Goal: Task Accomplishment & Management: Use online tool/utility

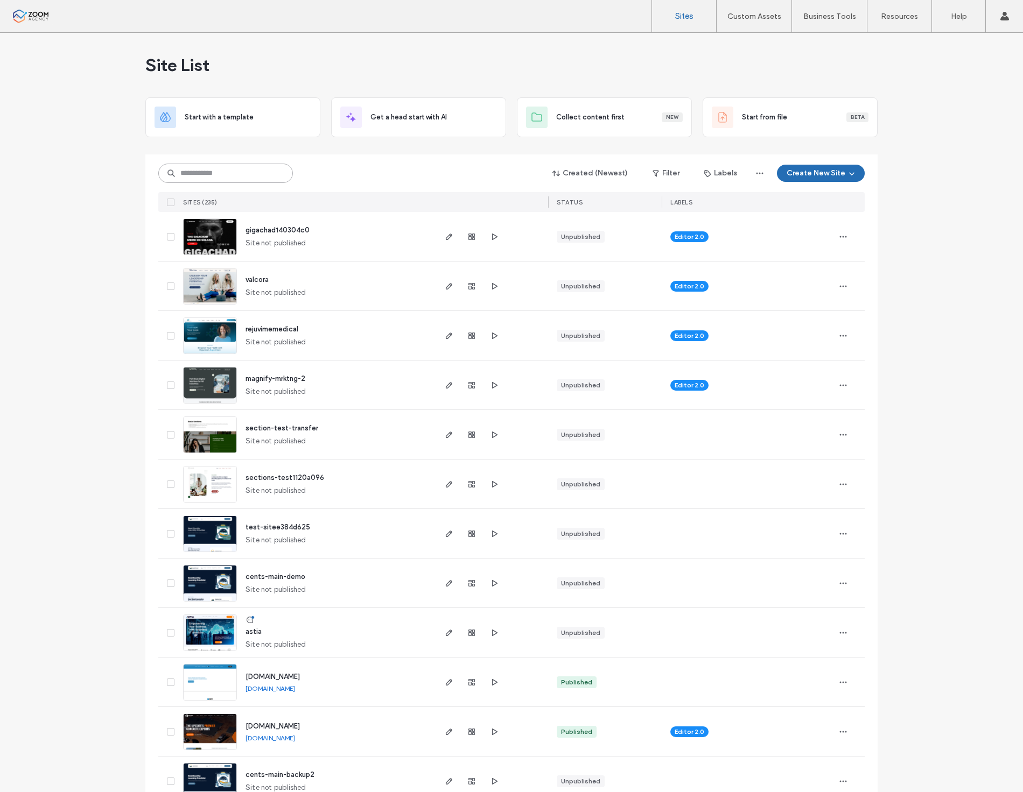
click at [248, 181] on input at bounding box center [225, 173] width 135 height 19
type input "******"
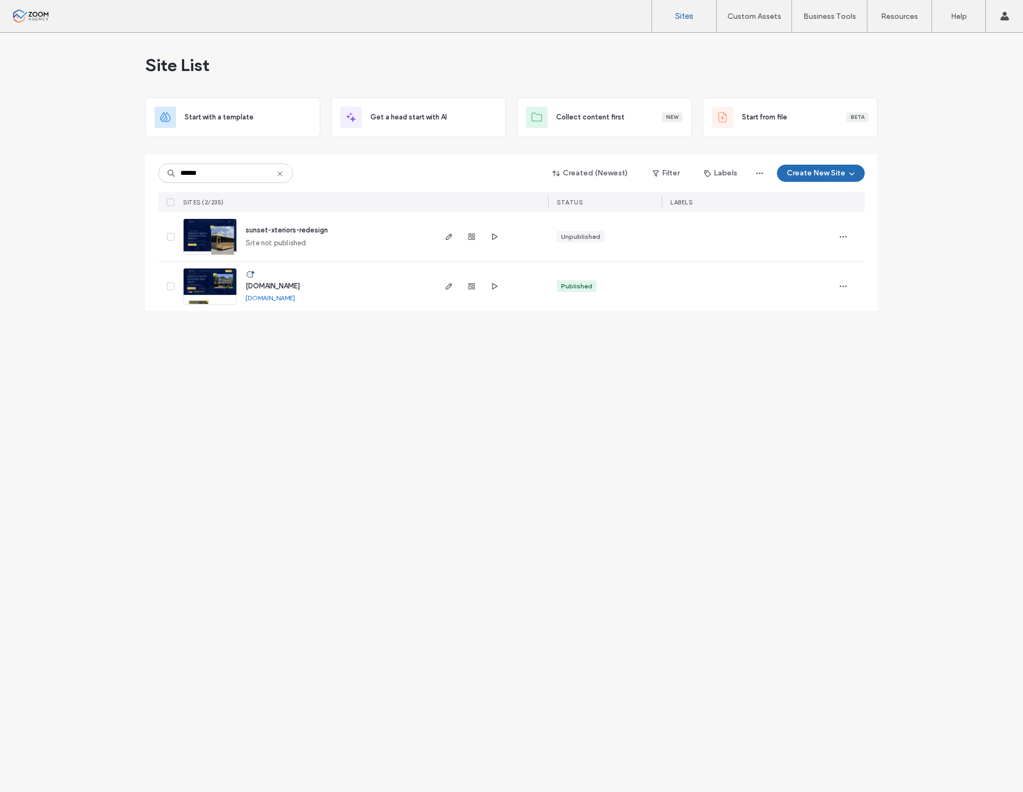
click at [215, 293] on link at bounding box center [210, 286] width 54 height 37
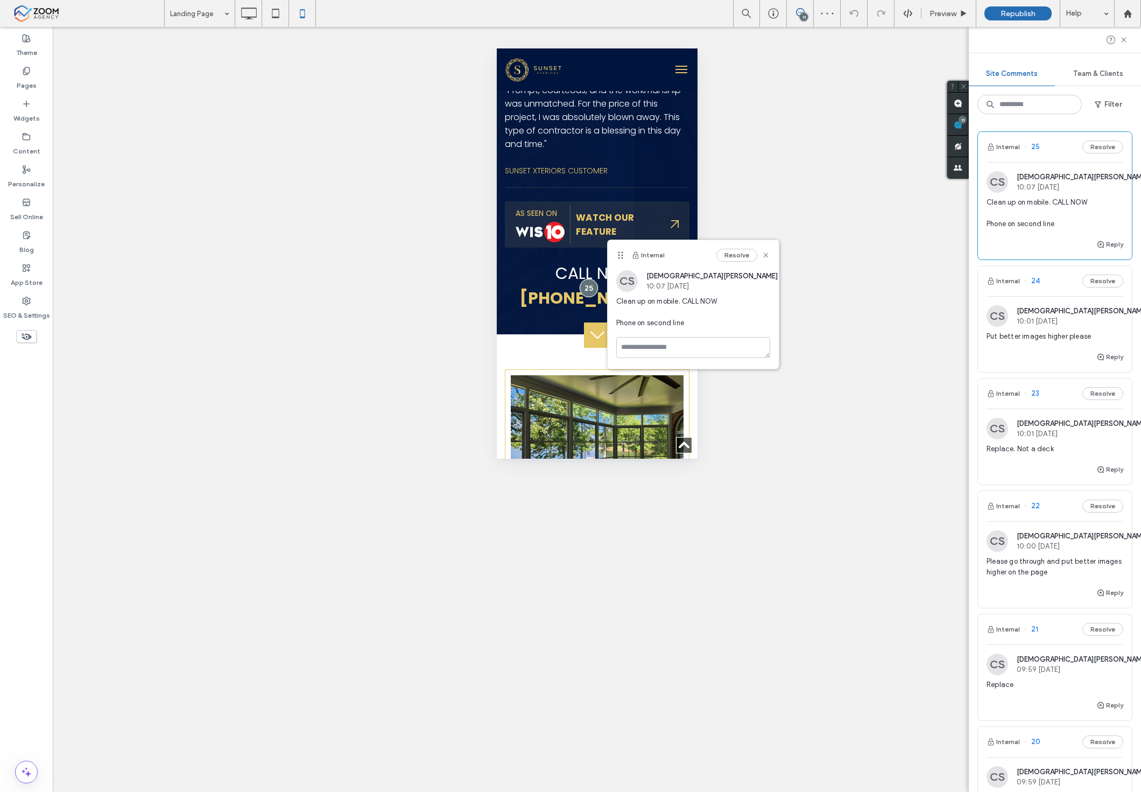
click at [1057, 341] on span "Put better images higher please" at bounding box center [1055, 336] width 137 height 11
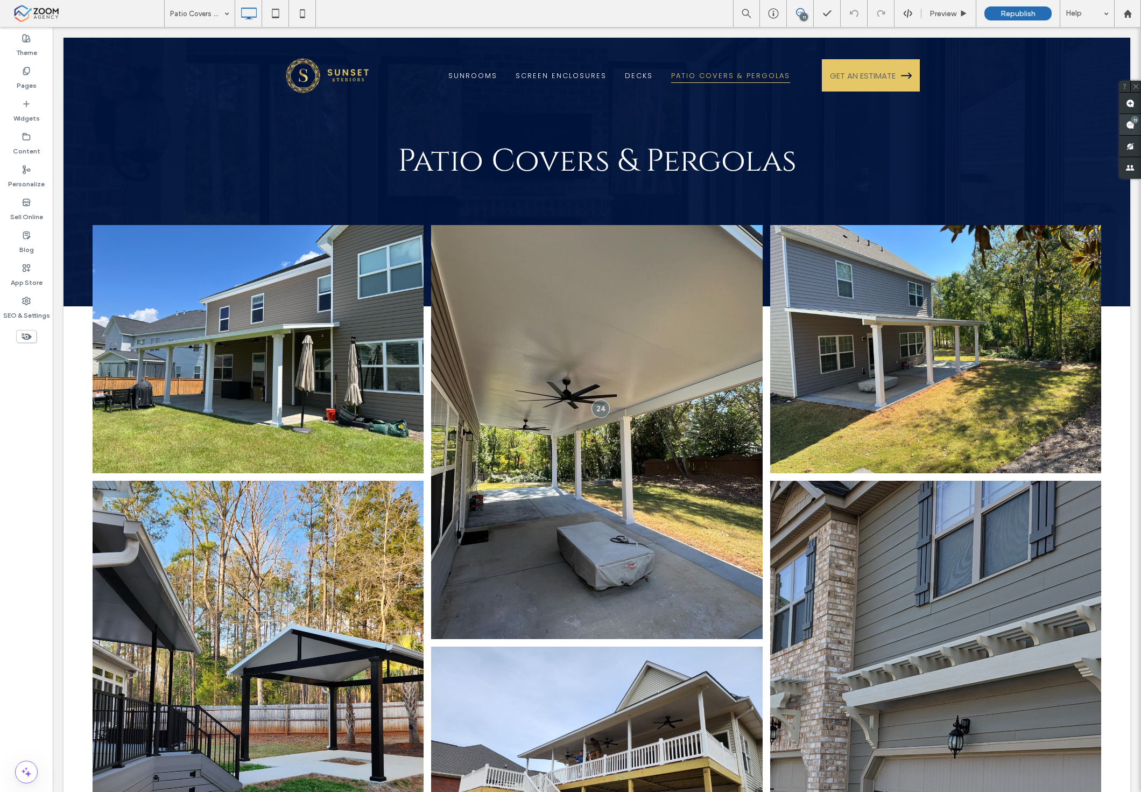
click at [1124, 120] on span at bounding box center [1130, 124] width 22 height 21
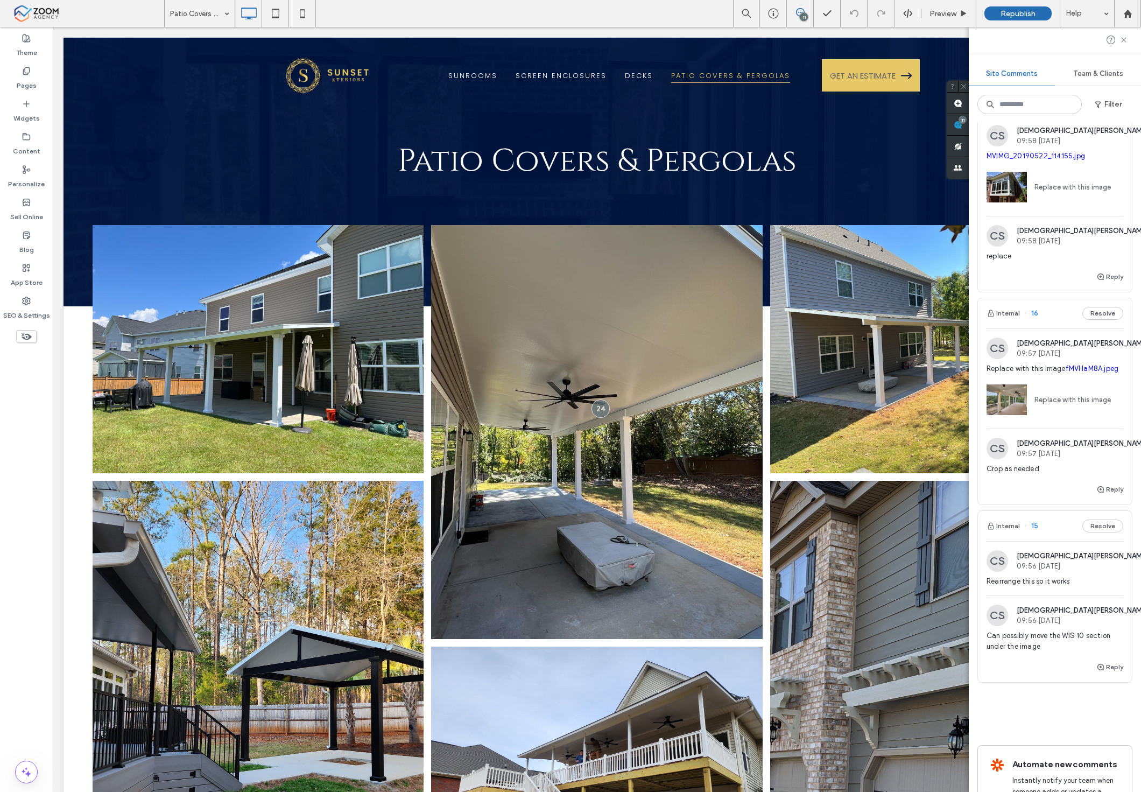
scroll to position [1063, 0]
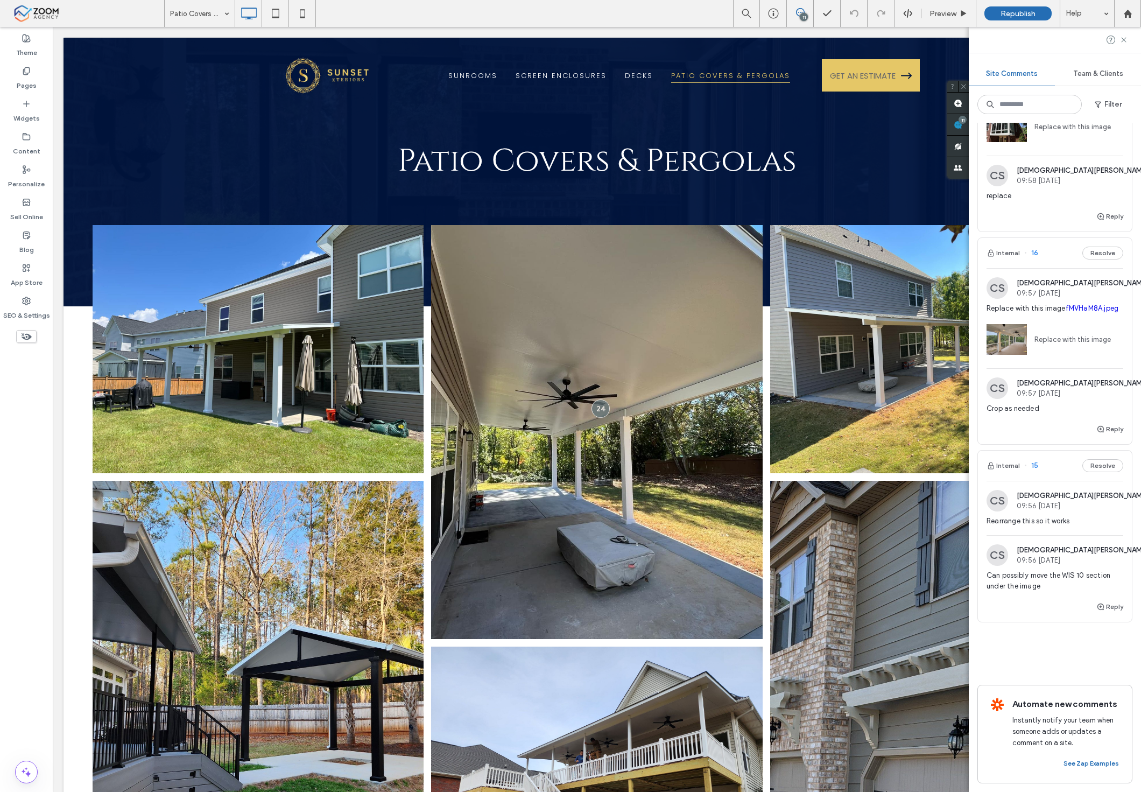
click at [1052, 516] on span "Rearrange this so it works" at bounding box center [1055, 521] width 137 height 11
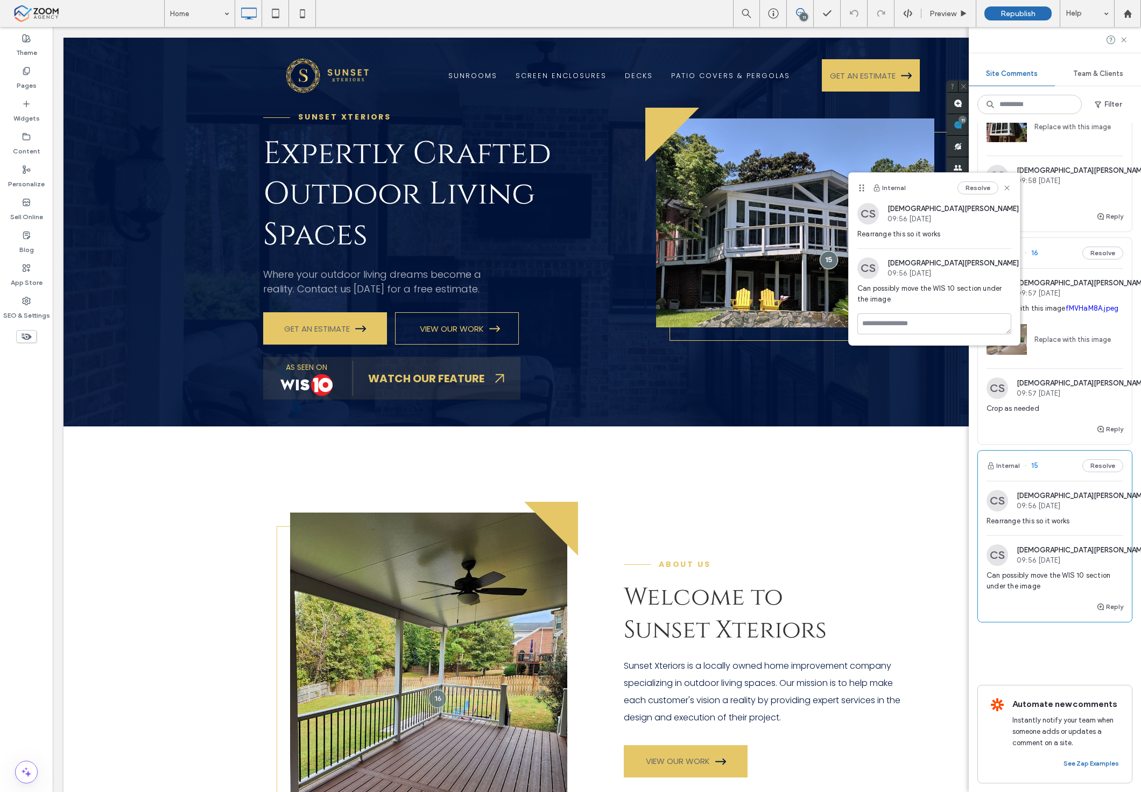
scroll to position [1003, 0]
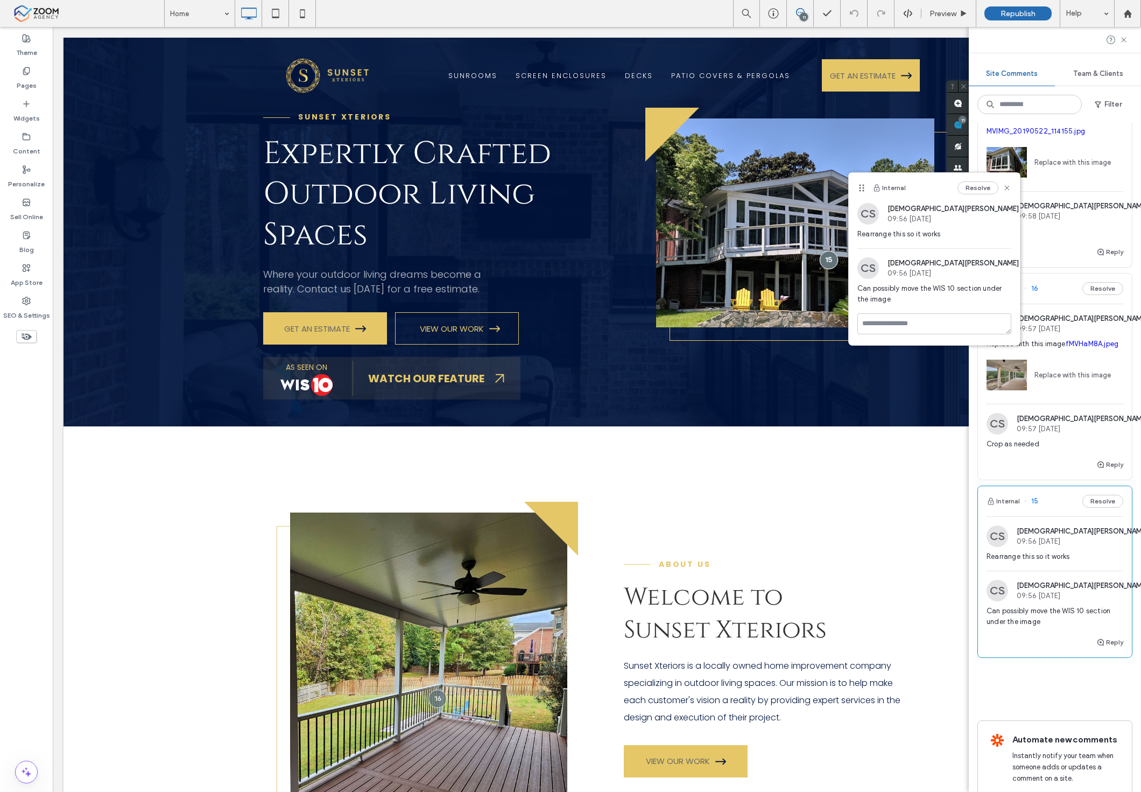
click at [1052, 449] on span "Crop as needed" at bounding box center [1055, 444] width 137 height 11
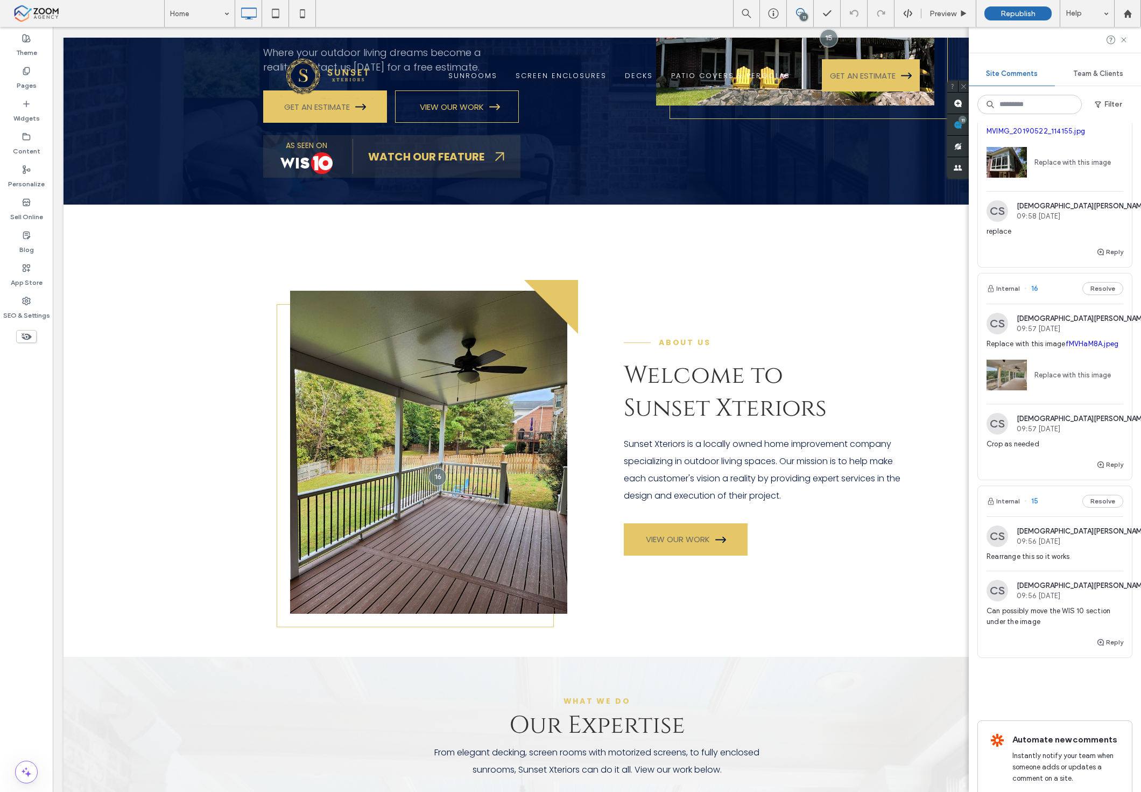
scroll to position [237, 0]
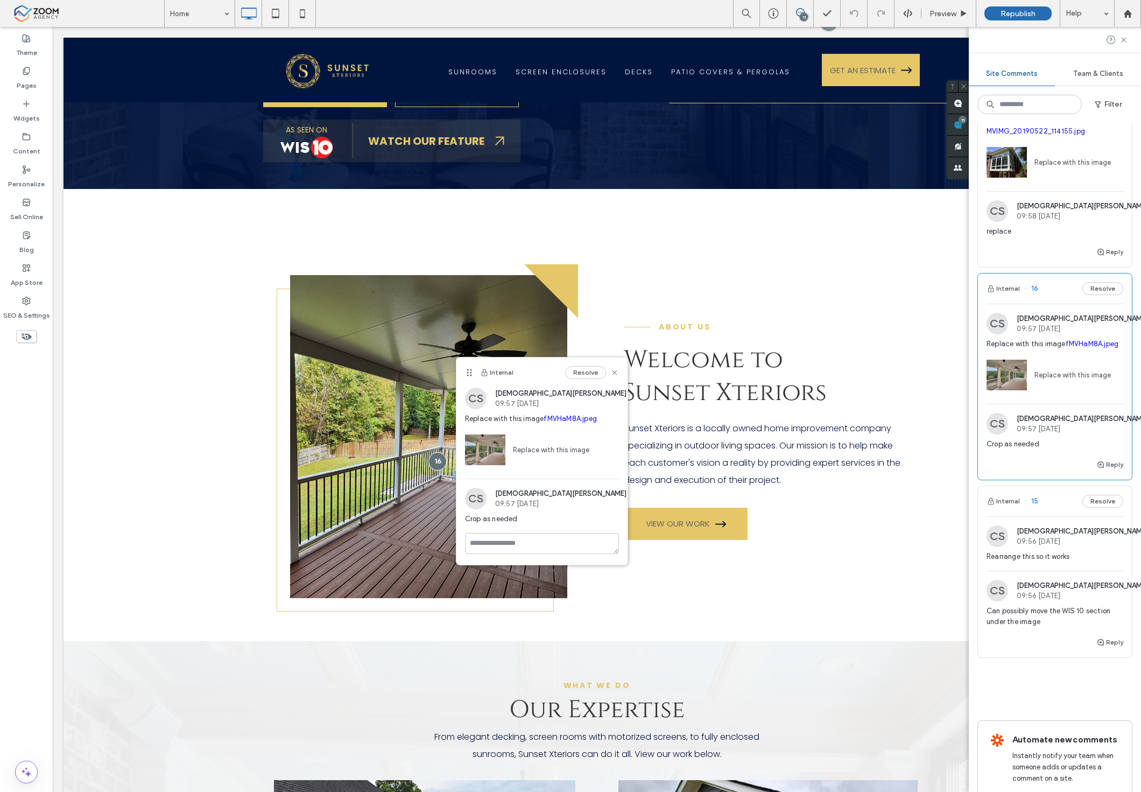
click at [562, 418] on link "fMVHaM8A.jpeg" at bounding box center [570, 418] width 53 height 8
click at [539, 449] on link "Replace with this image" at bounding box center [547, 450] width 84 height 11
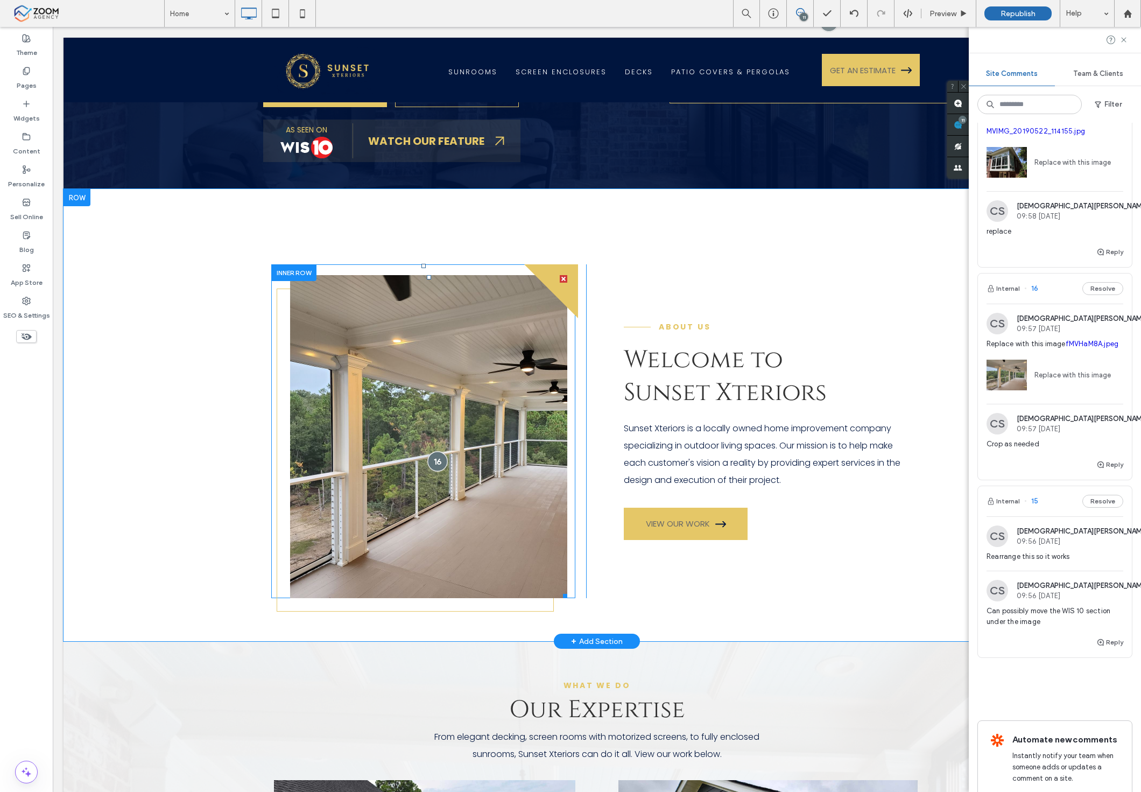
click at [434, 463] on div at bounding box center [437, 461] width 20 height 20
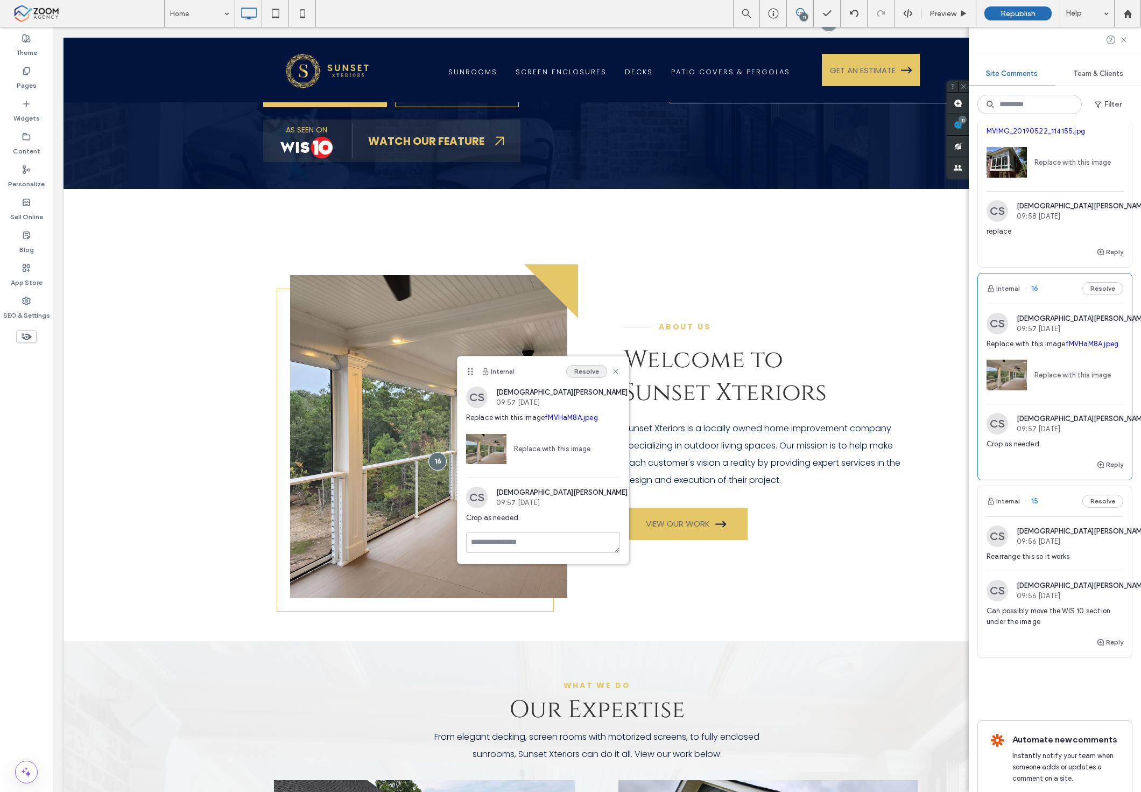
click at [583, 372] on button "Resolve" at bounding box center [586, 371] width 41 height 13
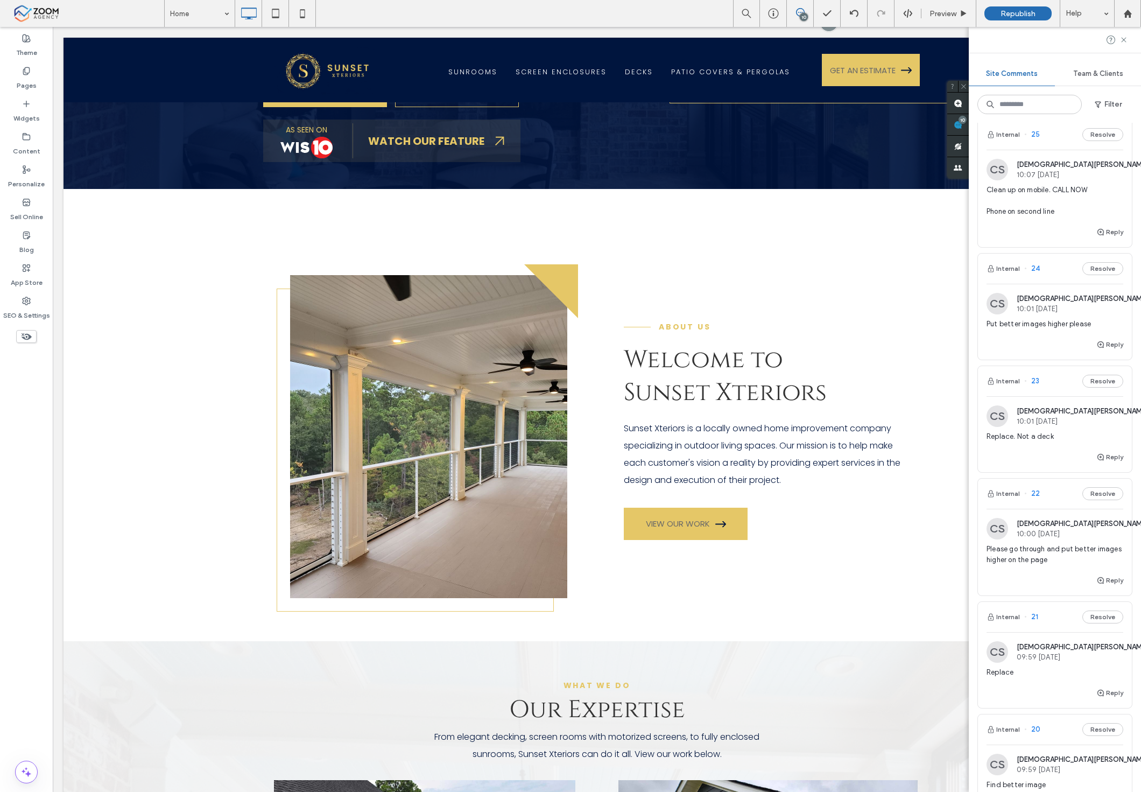
scroll to position [0, 0]
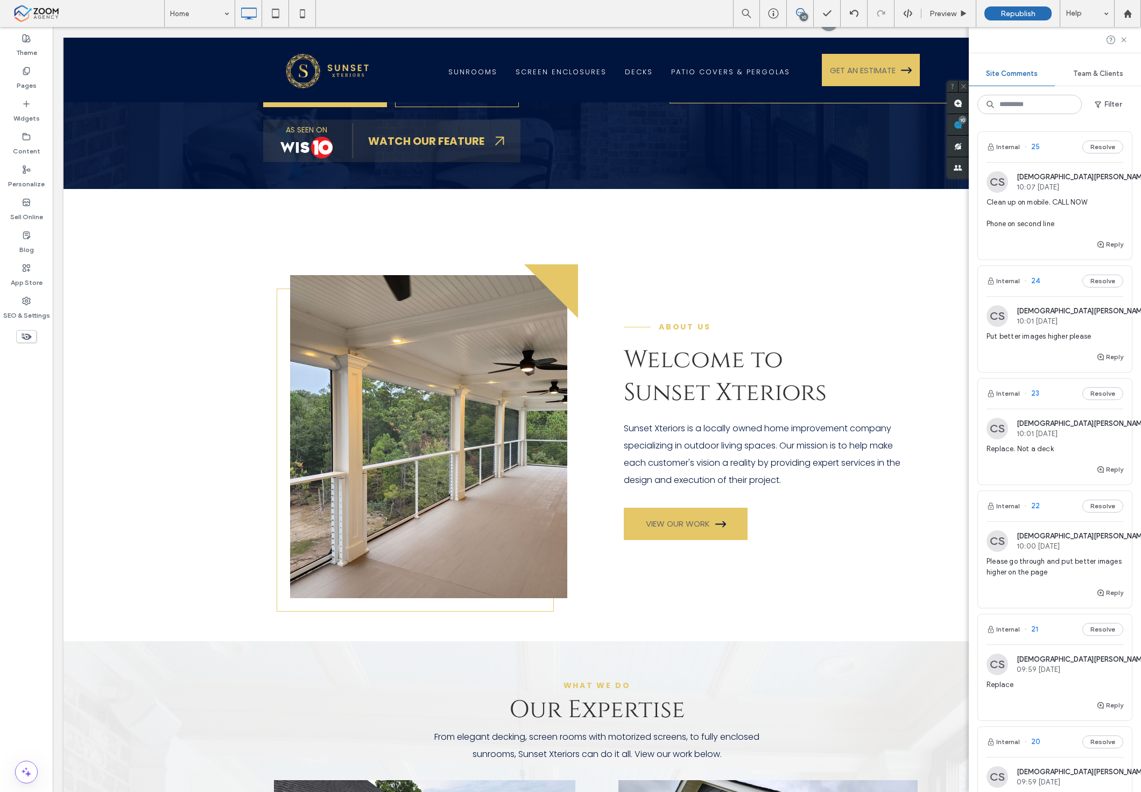
click at [1030, 198] on span "Clean up on mobile. CALL NOW Phone on second line" at bounding box center [1055, 213] width 137 height 32
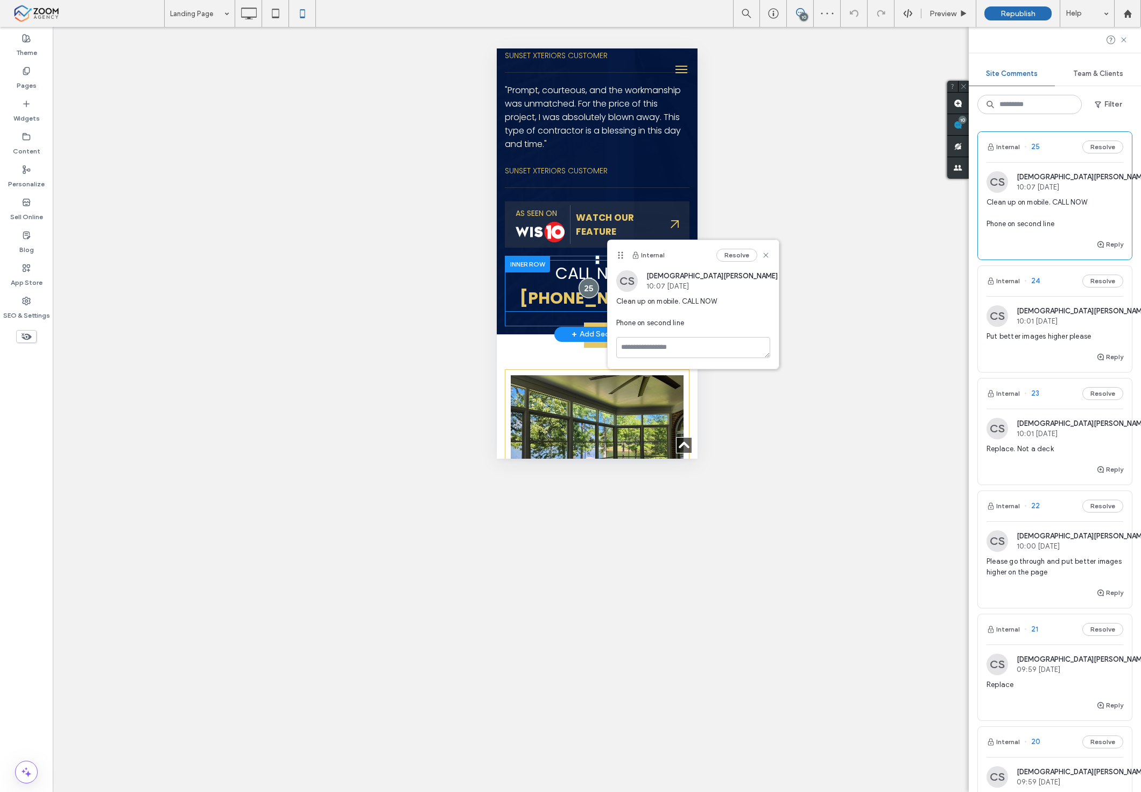
click at [579, 298] on div at bounding box center [588, 288] width 20 height 20
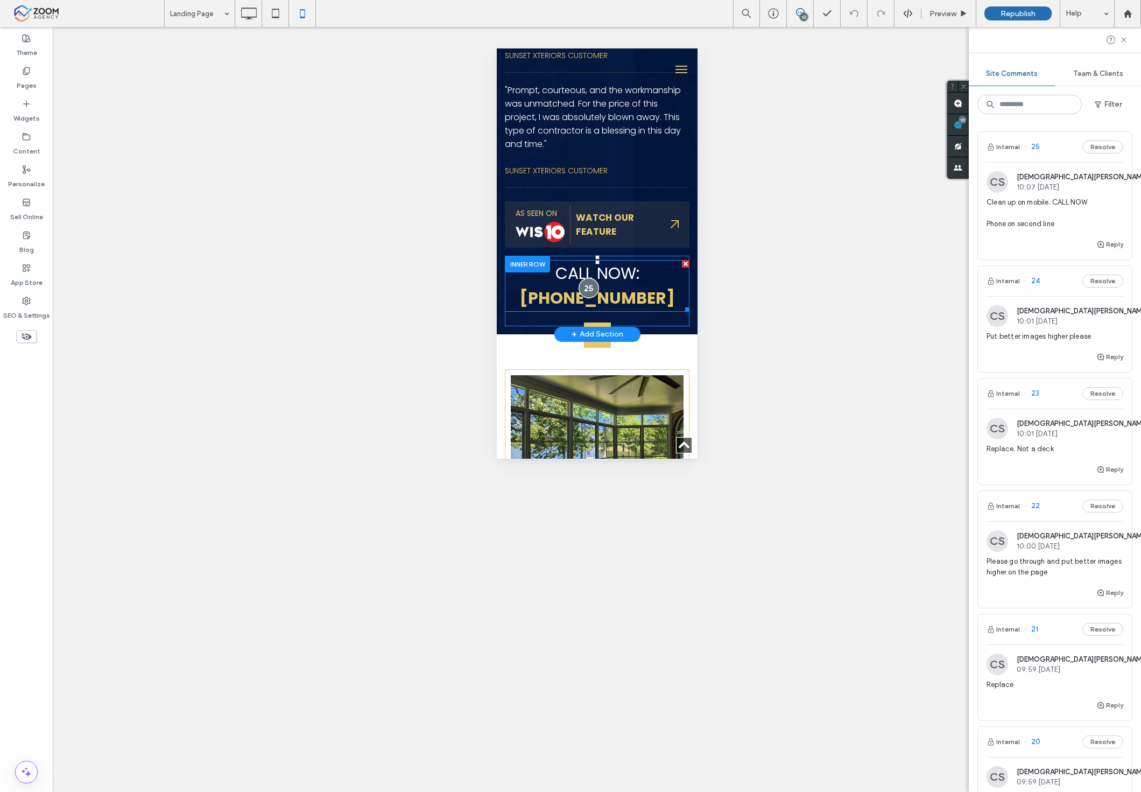
click at [579, 298] on div at bounding box center [588, 288] width 20 height 20
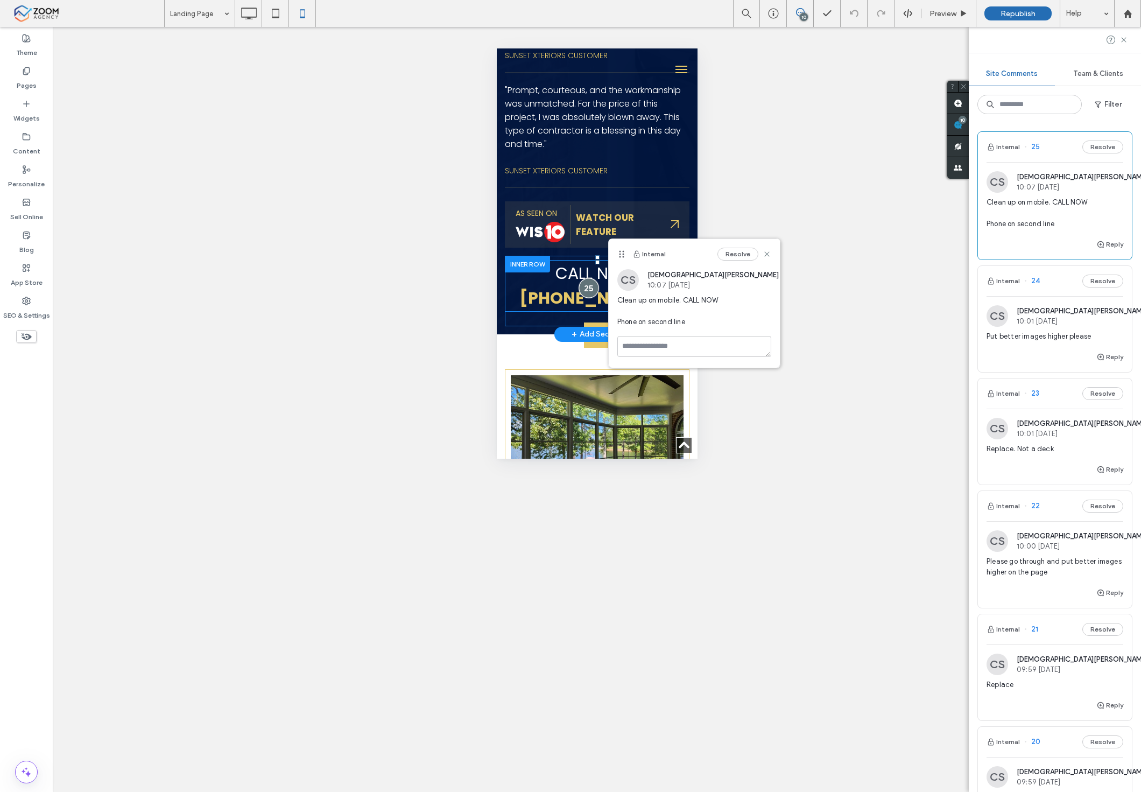
click at [582, 298] on div at bounding box center [588, 288] width 20 height 20
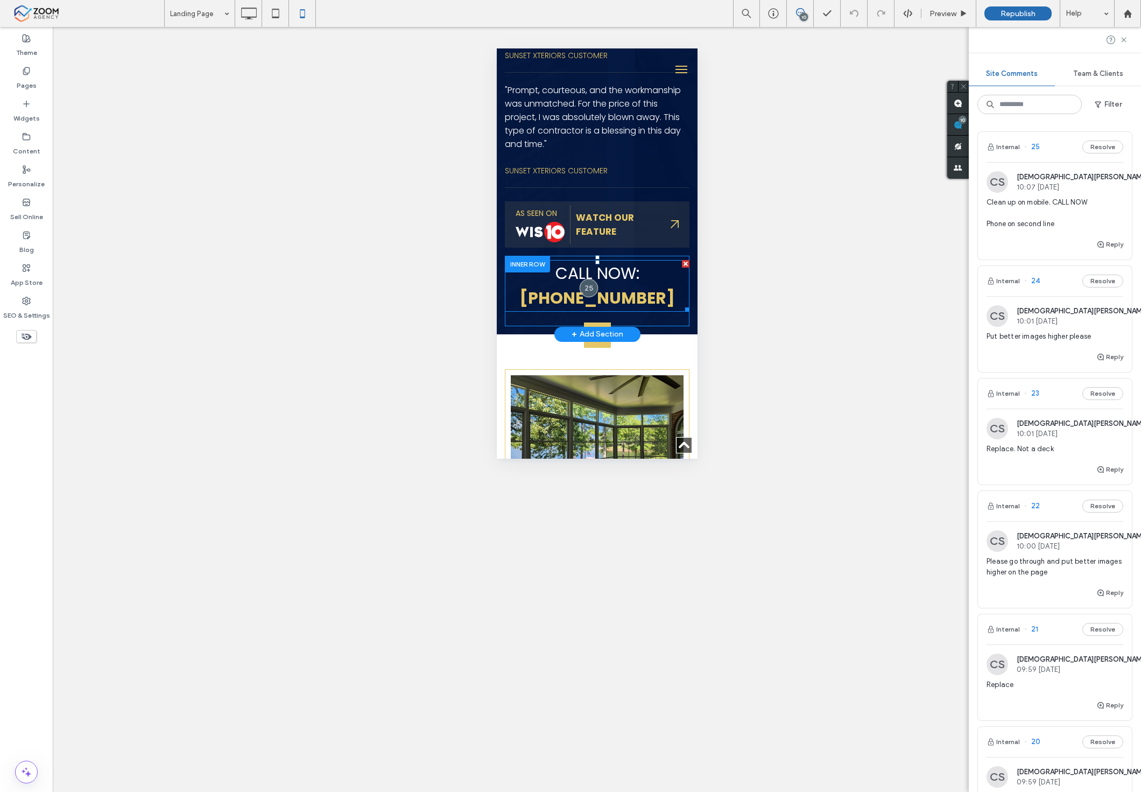
click at [639, 285] on span at bounding box center [639, 273] width 0 height 23
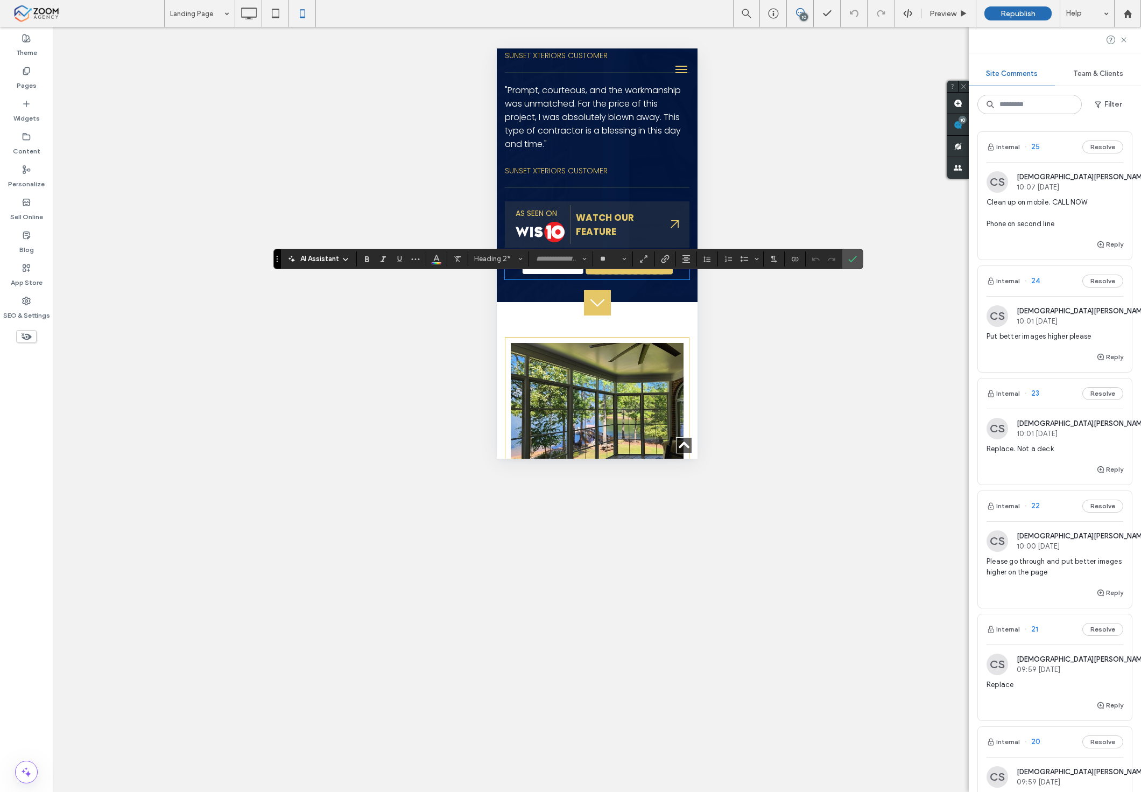
click at [854, 261] on icon "Confirm" at bounding box center [852, 259] width 9 height 9
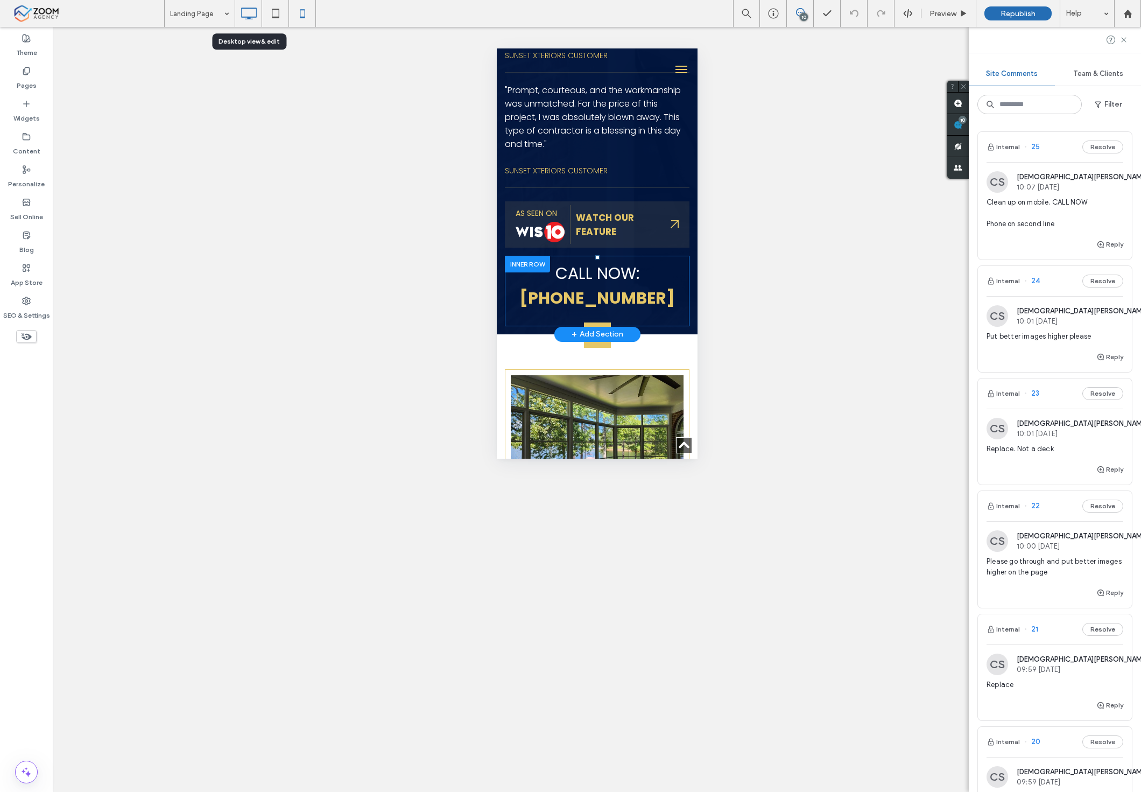
click at [244, 15] on icon at bounding box center [249, 14] width 22 height 22
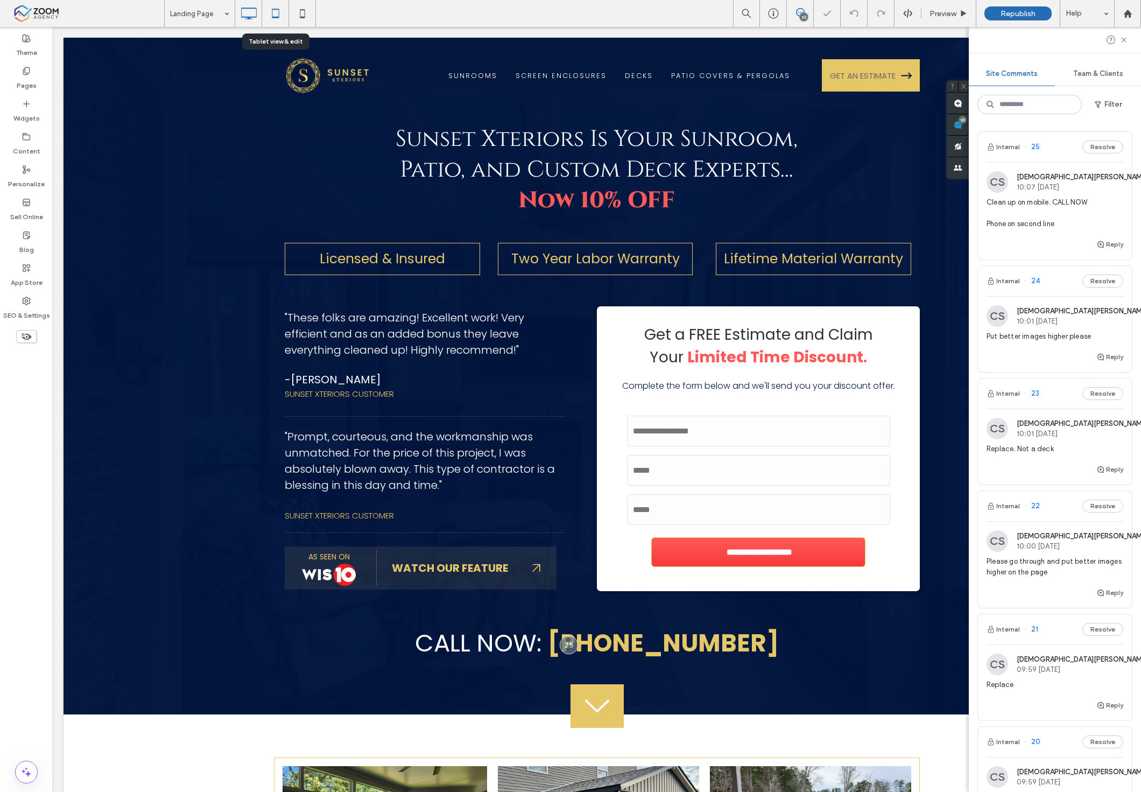
click at [276, 16] on icon at bounding box center [276, 14] width 22 height 22
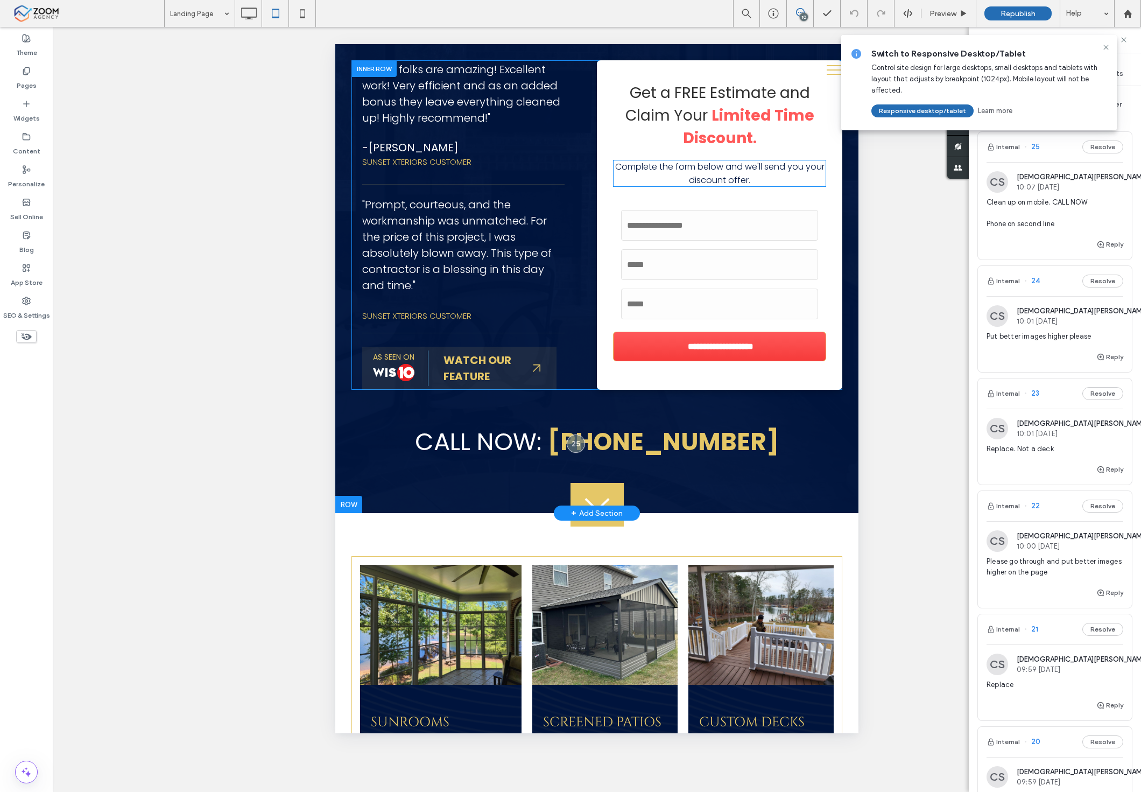
scroll to position [358, 0]
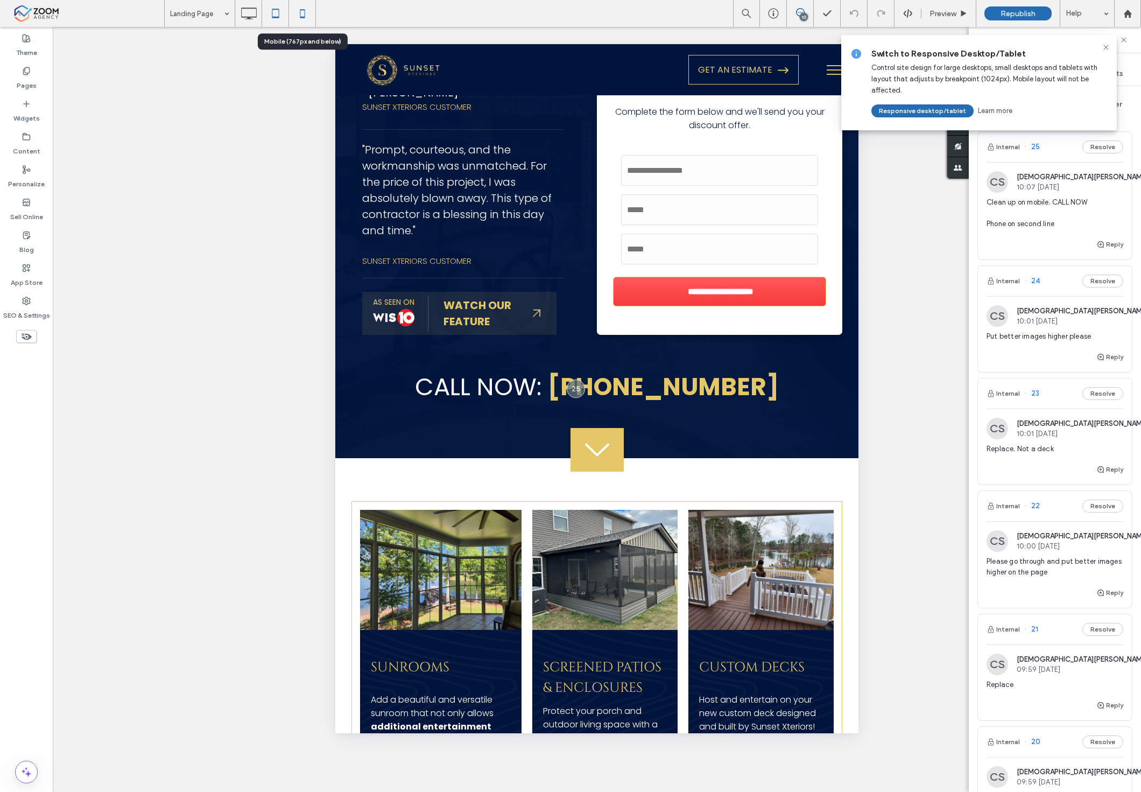
click at [299, 15] on icon at bounding box center [303, 14] width 22 height 22
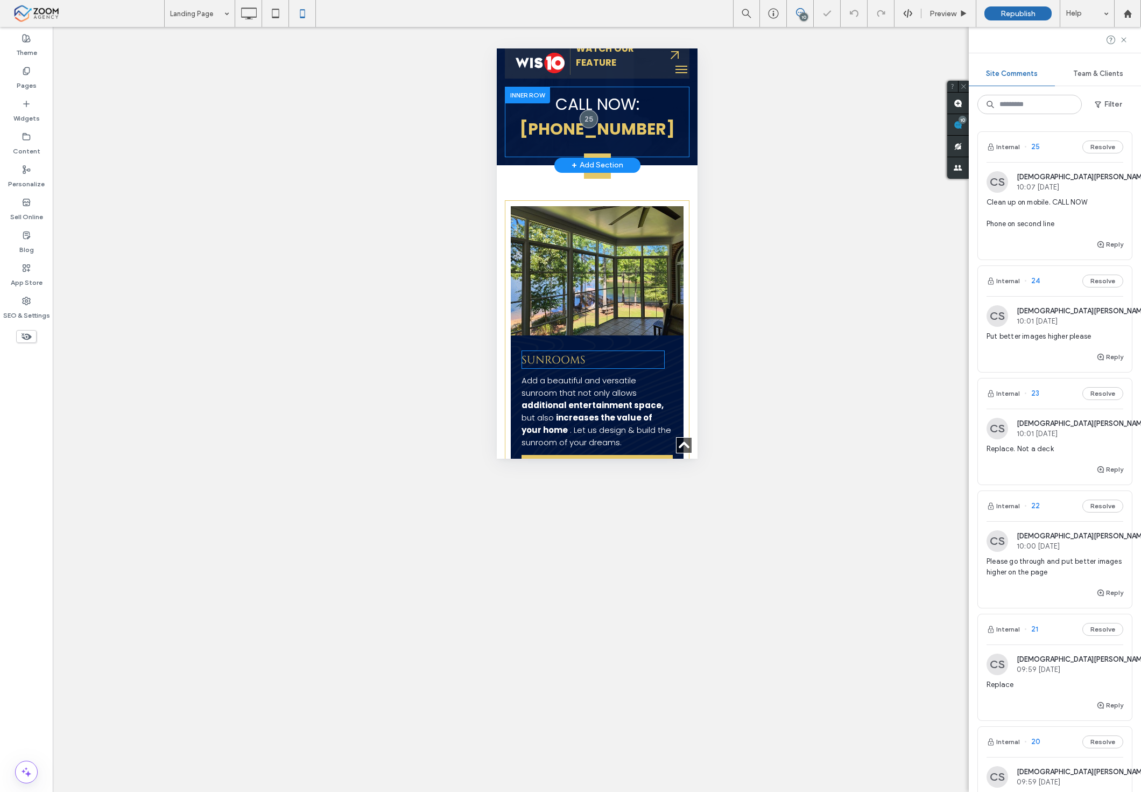
scroll to position [658, 0]
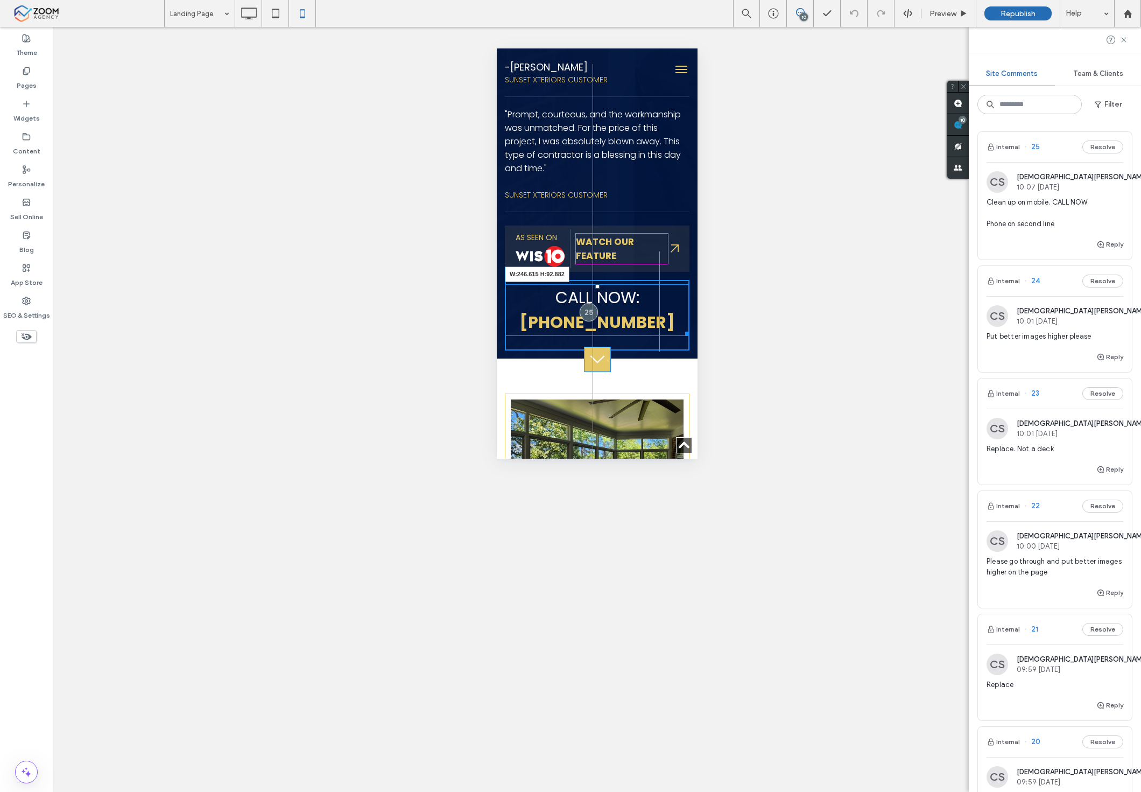
drag, startPoint x: 678, startPoint y: 348, endPoint x: 656, endPoint y: 350, distance: 22.2
click at [681, 336] on div at bounding box center [685, 332] width 8 height 8
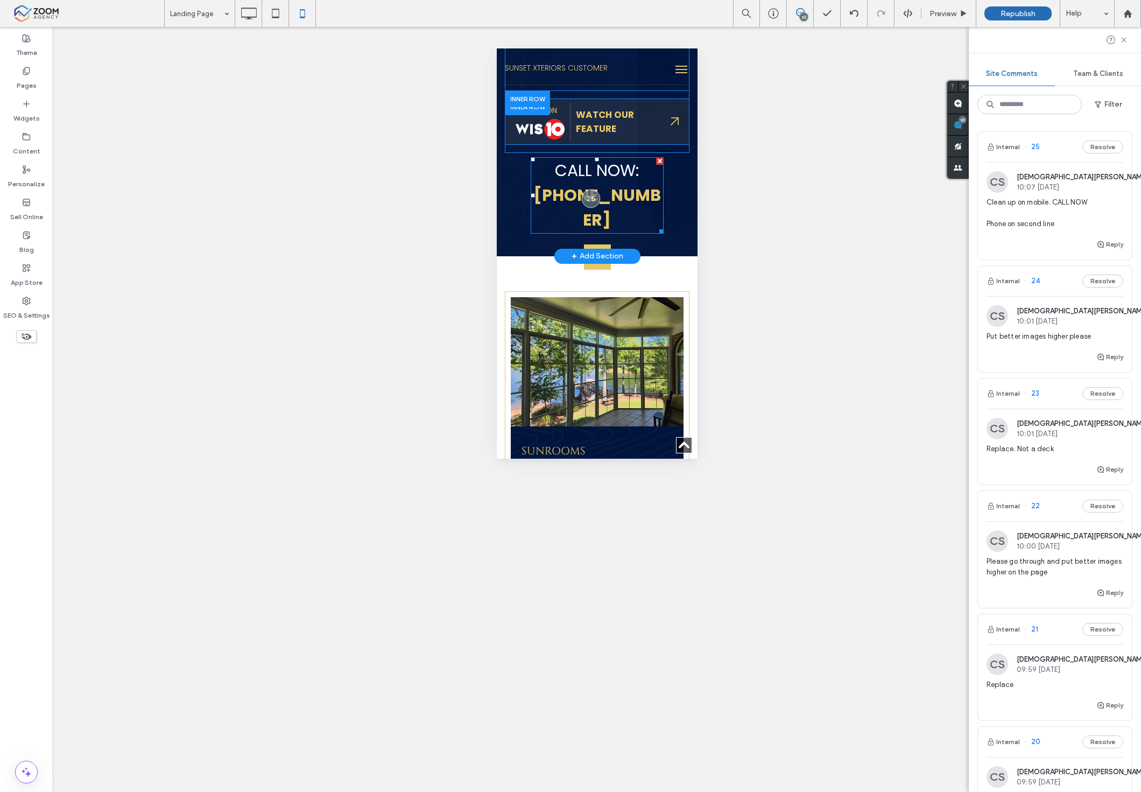
scroll to position [777, 0]
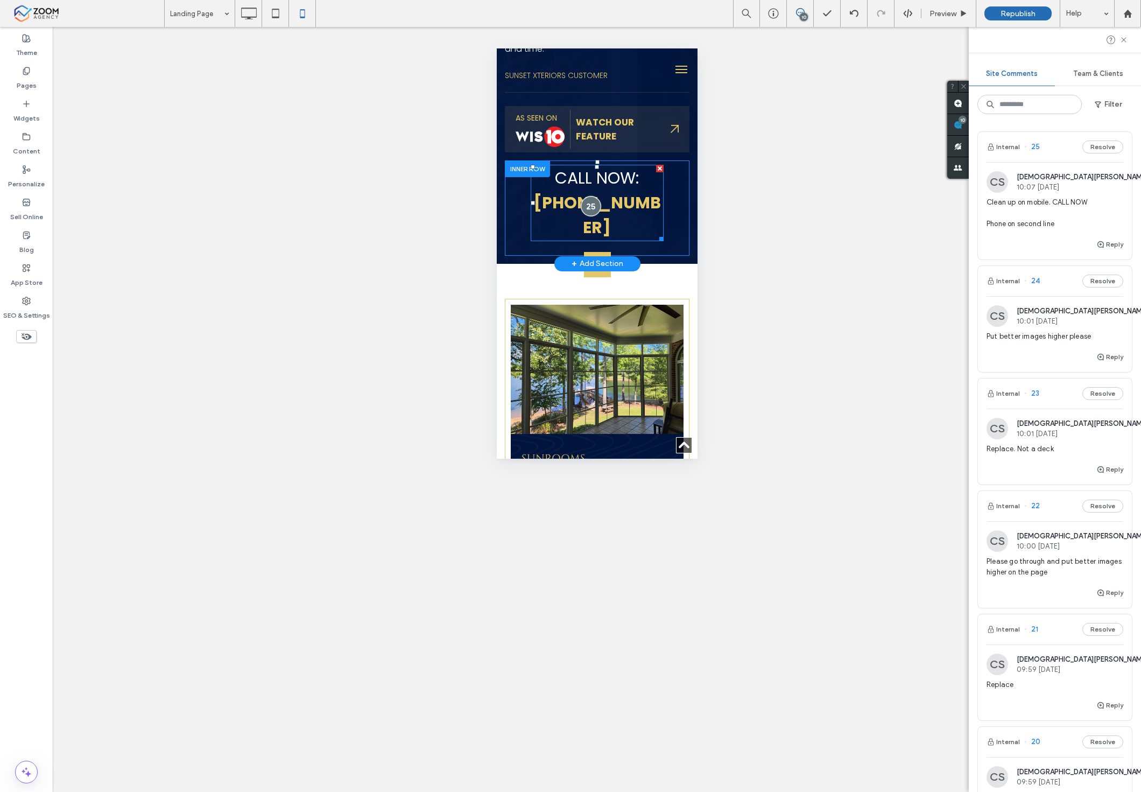
click at [588, 205] on div at bounding box center [591, 206] width 20 height 20
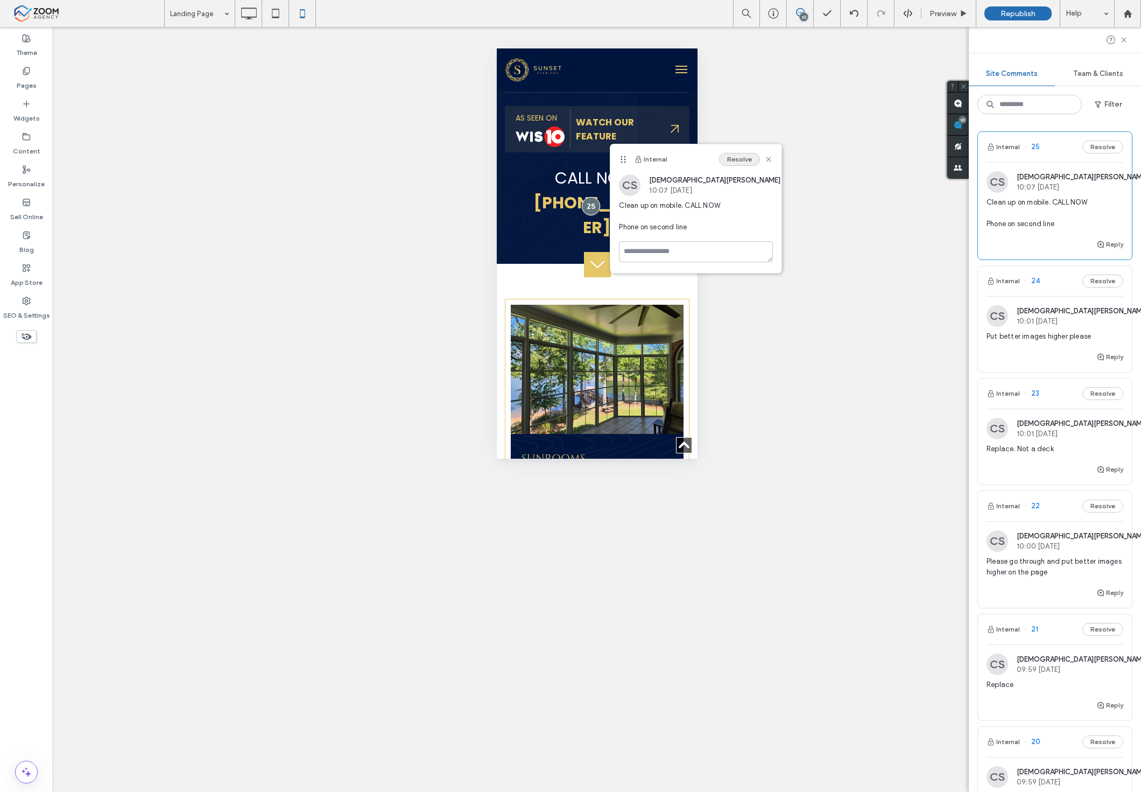
click at [732, 163] on button "Resolve" at bounding box center [739, 159] width 41 height 13
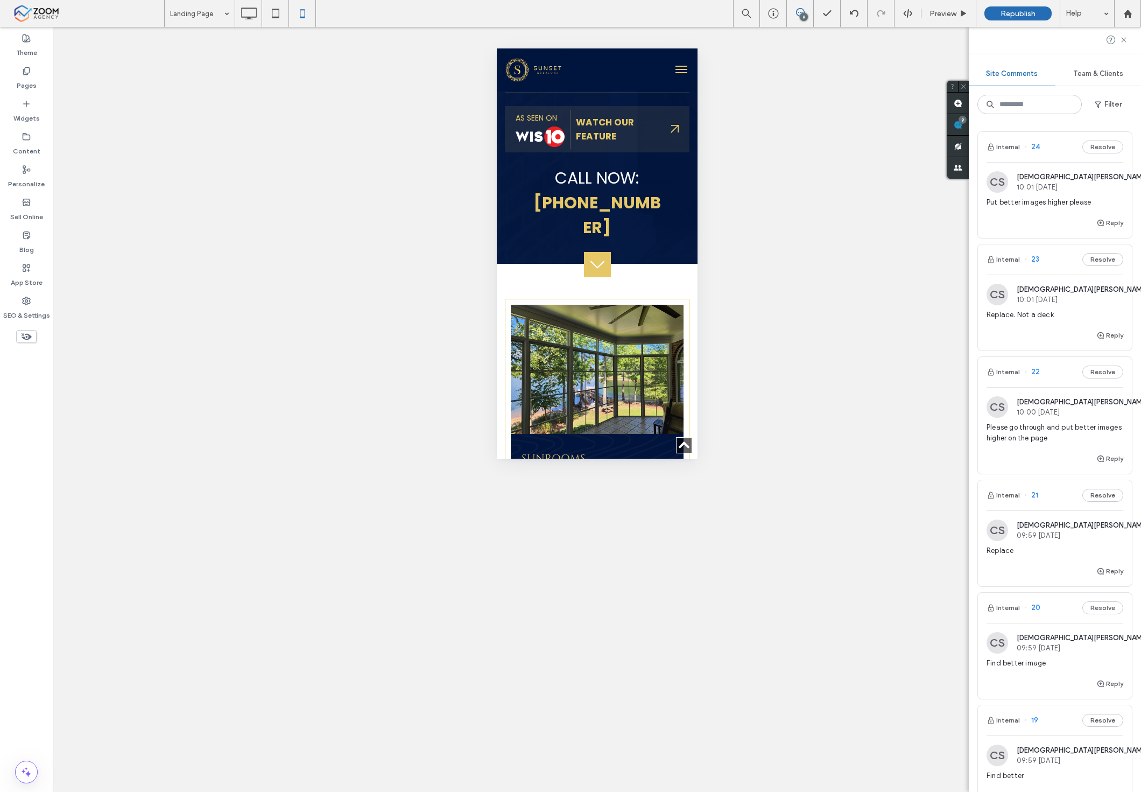
click at [1042, 209] on div "Put better images higher please" at bounding box center [1055, 206] width 137 height 19
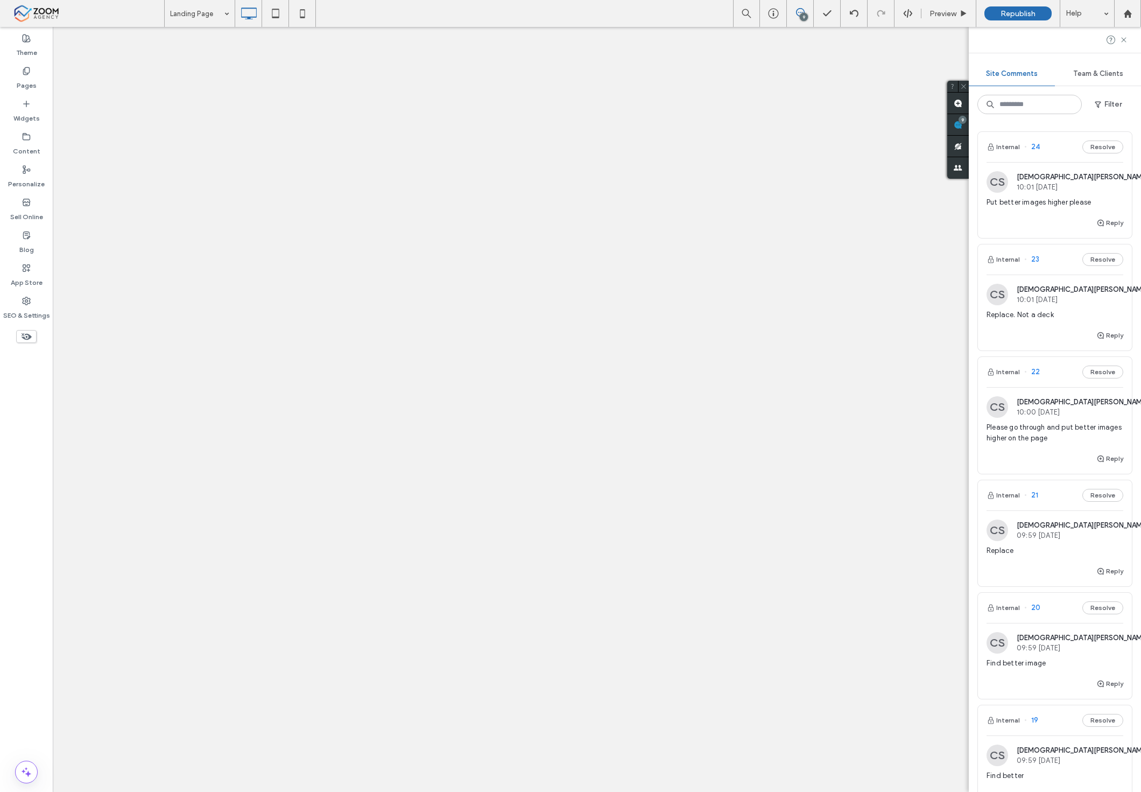
scroll to position [0, 0]
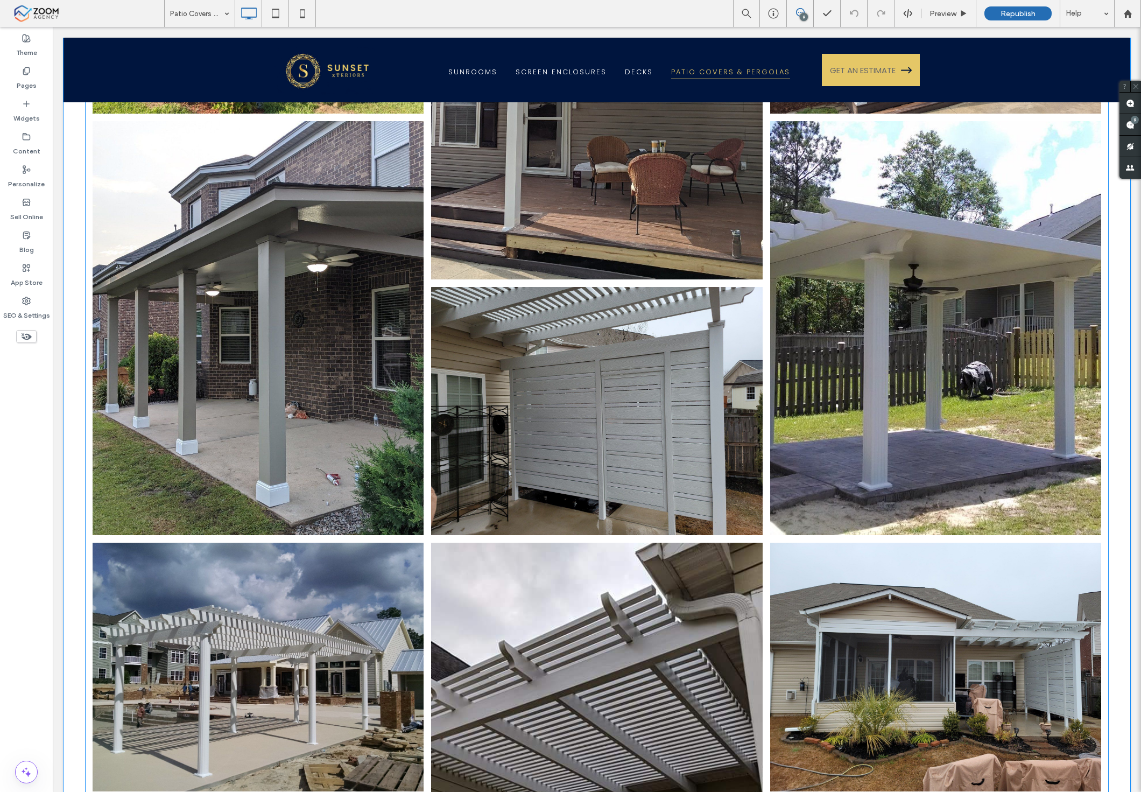
scroll to position [1119, 0]
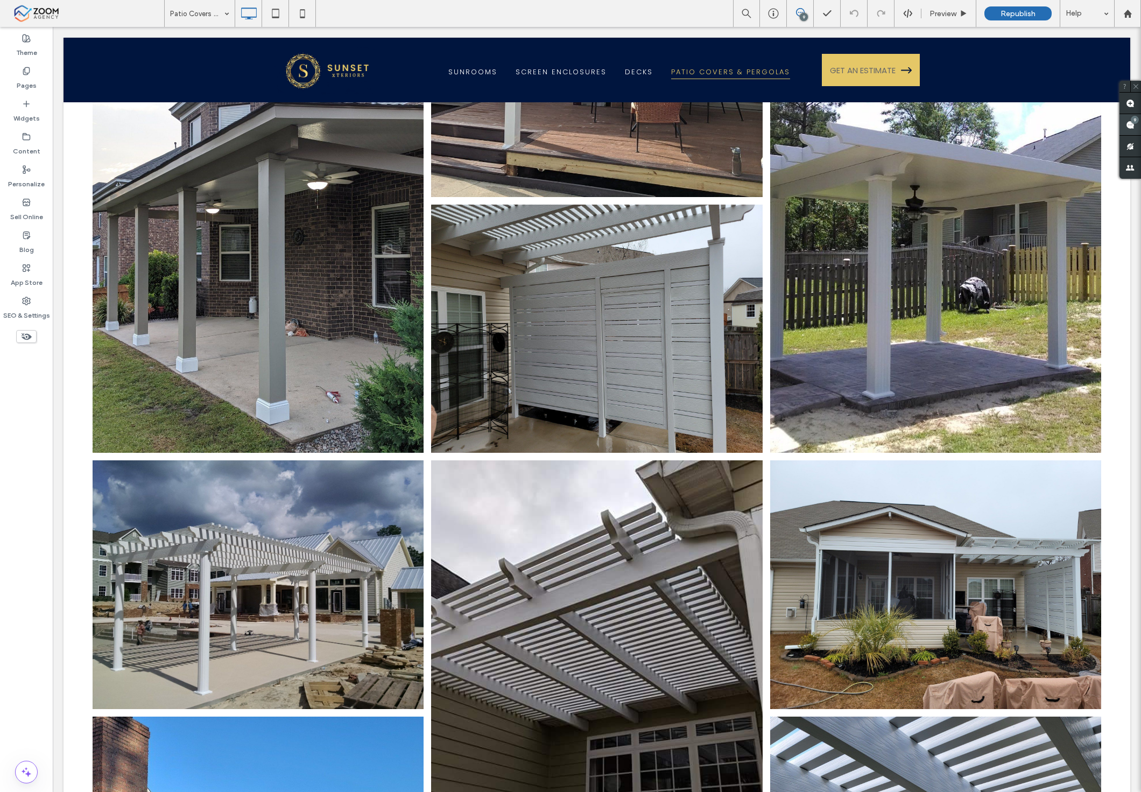
click at [1136, 127] on span at bounding box center [1130, 124] width 22 height 21
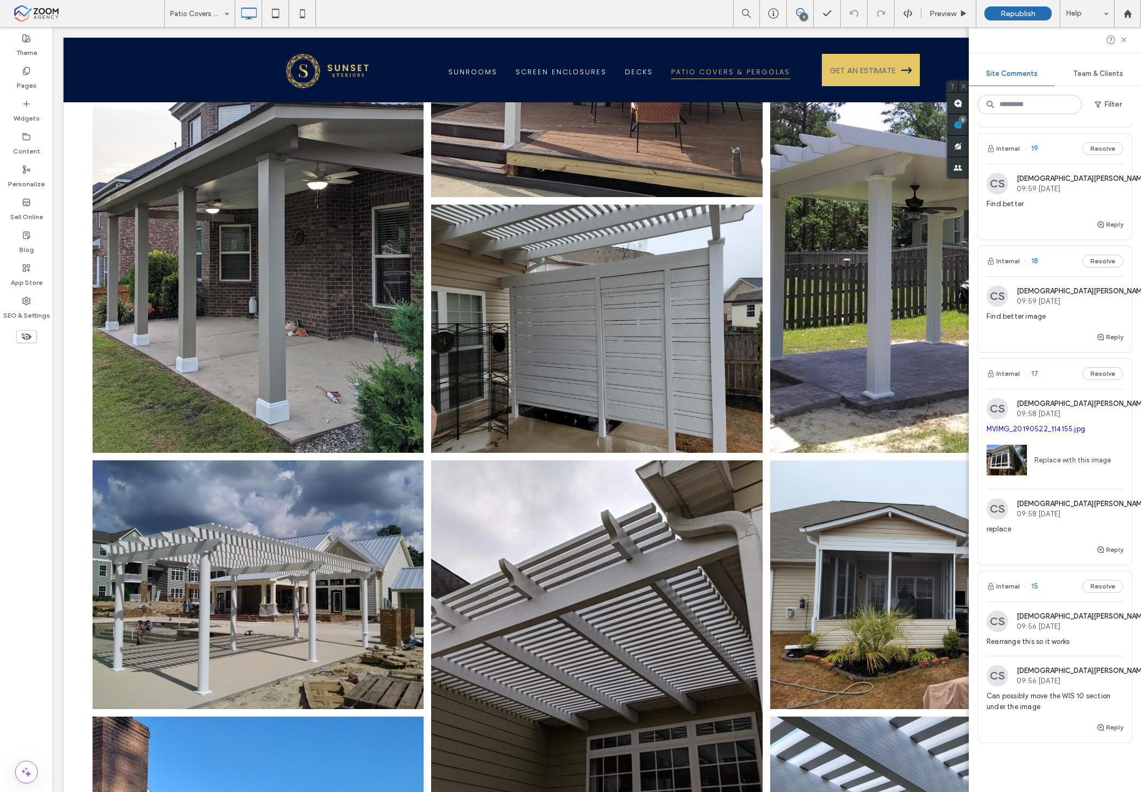
scroll to position [658, 0]
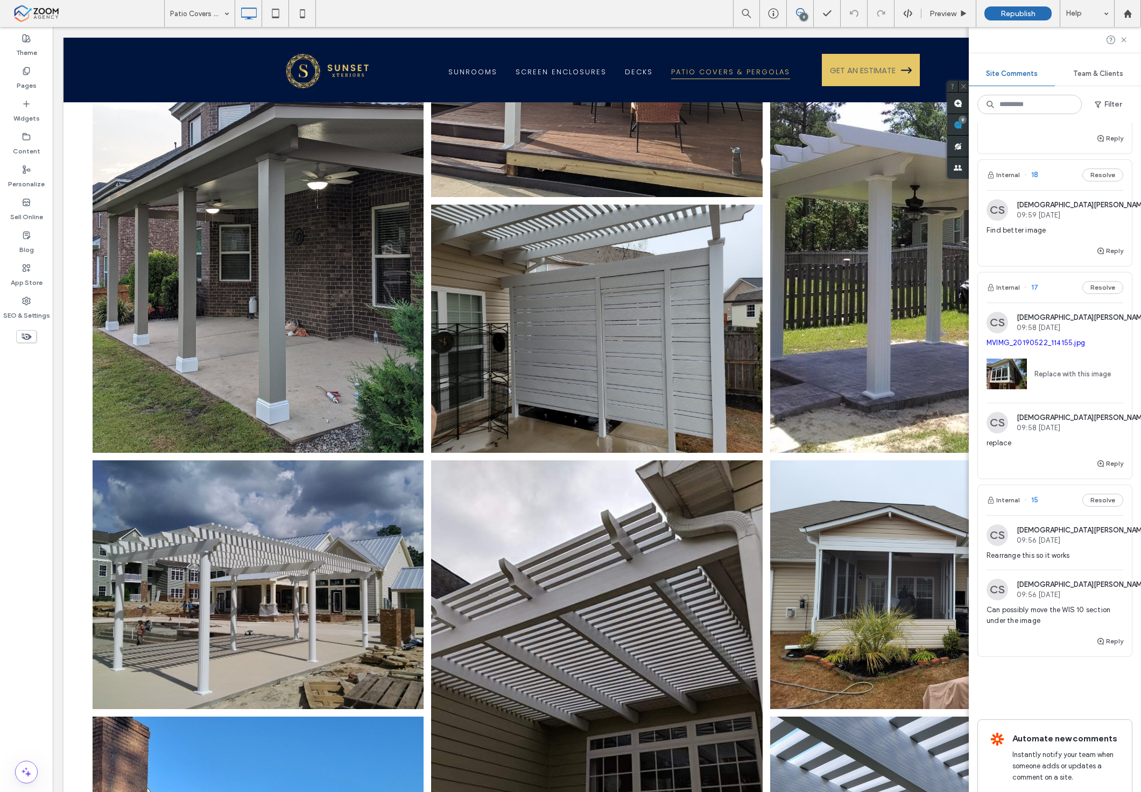
click at [1085, 411] on div "CS Christian Sawyer 09:58 Sep 16 2025 MVIMG_20190522_114155.jpg Replace with th…" at bounding box center [1055, 379] width 154 height 154
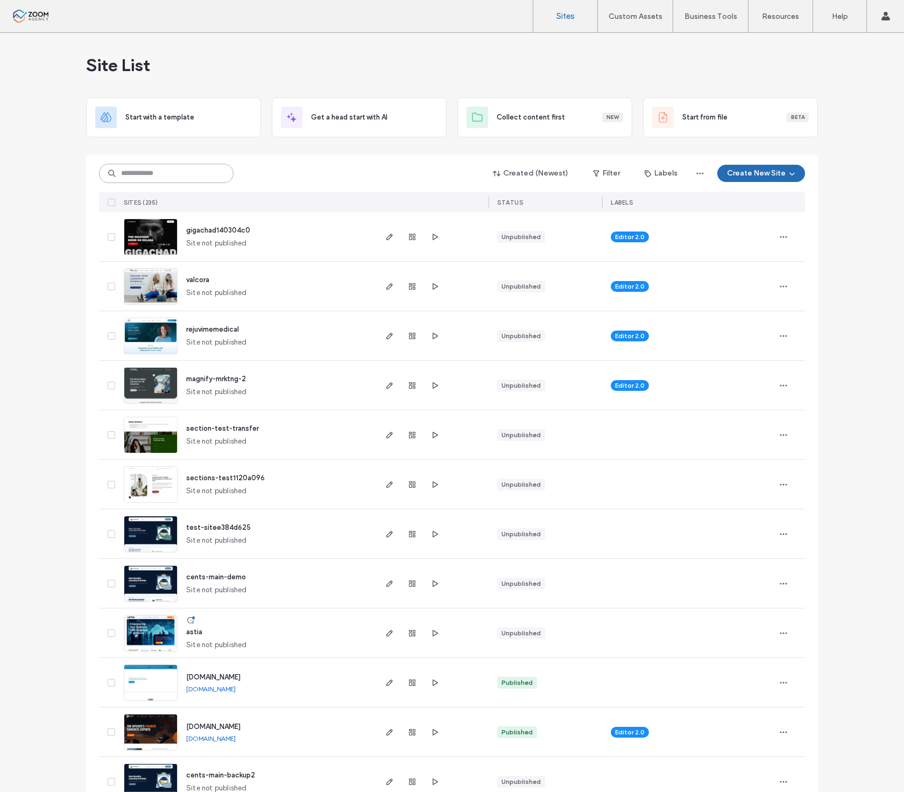
click at [161, 171] on input at bounding box center [166, 173] width 135 height 19
type input "******"
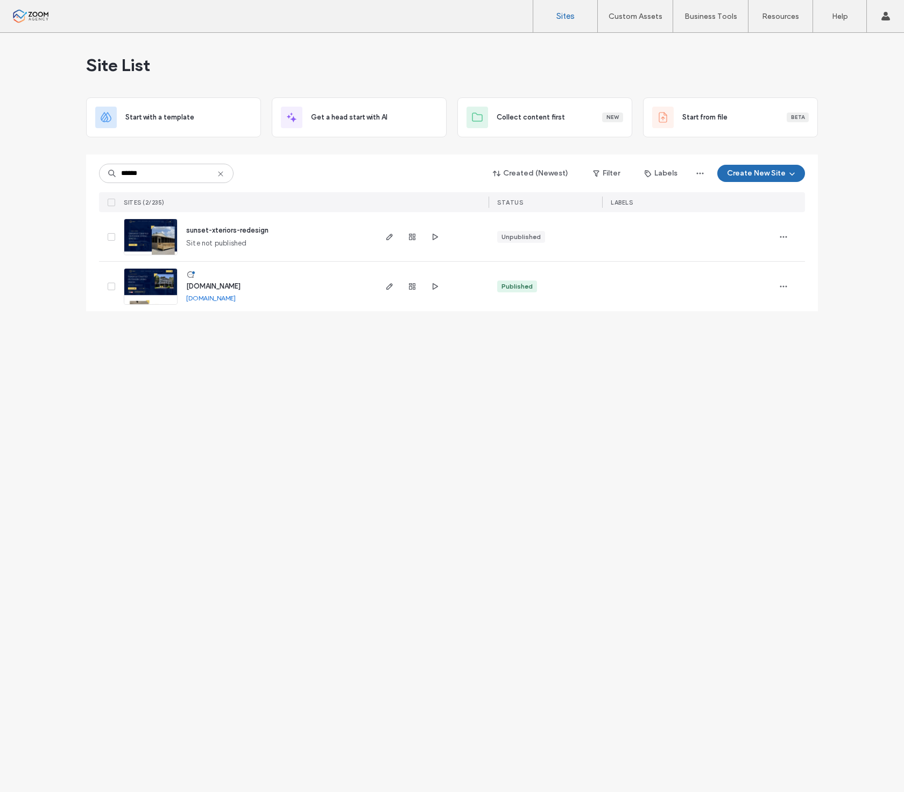
click at [152, 287] on link at bounding box center [151, 286] width 54 height 37
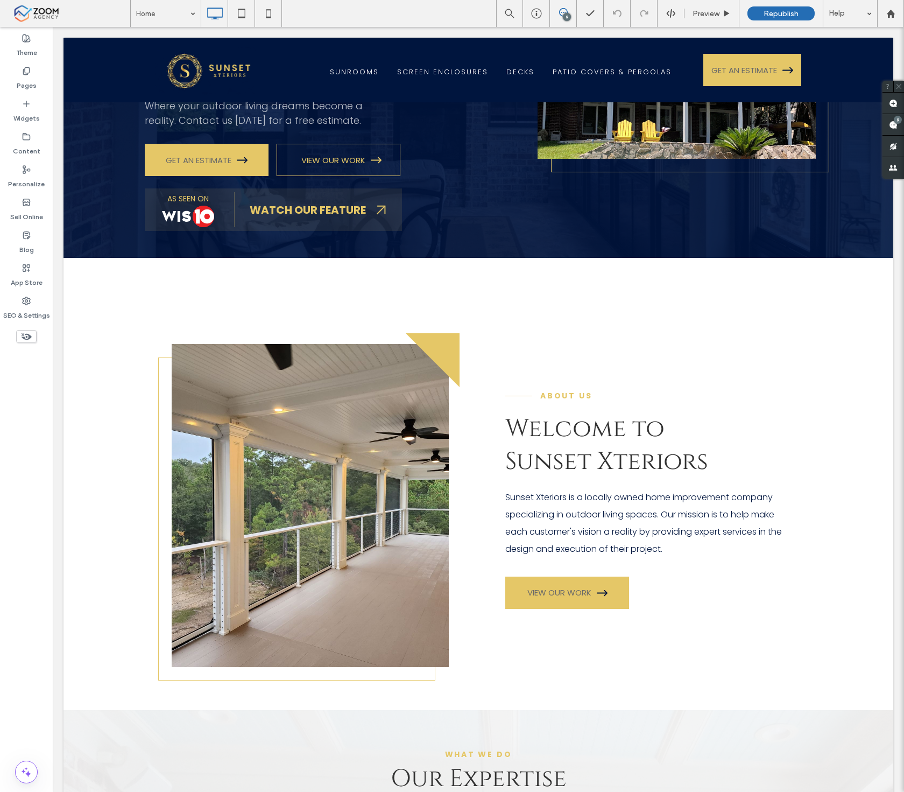
scroll to position [168, 0]
